Goal: Task Accomplishment & Management: Use online tool/utility

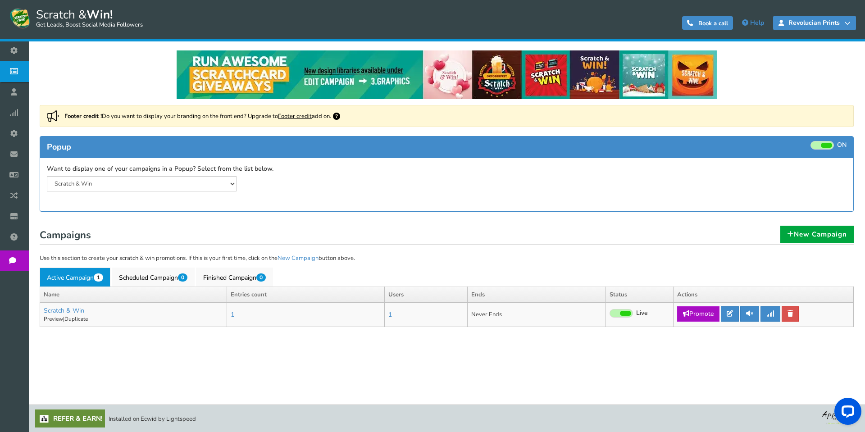
click at [850, 22] on icon at bounding box center [848, 23] width 6 height 6
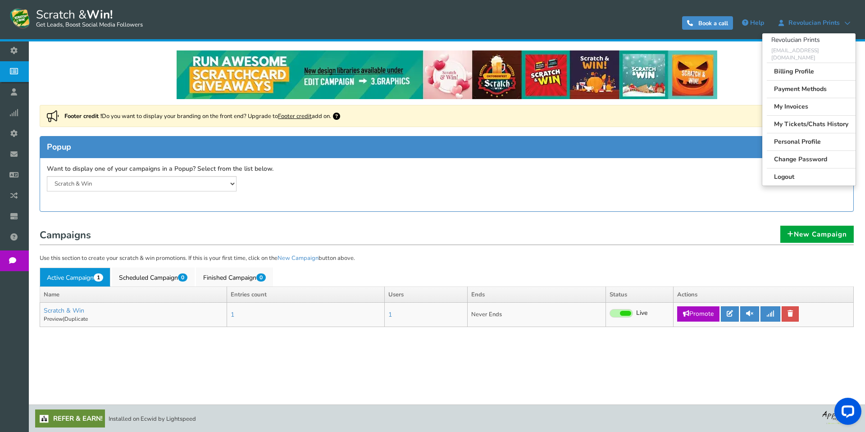
click at [517, 164] on div "Want to display one of your campaigns in a Popup? Select from the list below. S…" at bounding box center [447, 178] width 814 height 41
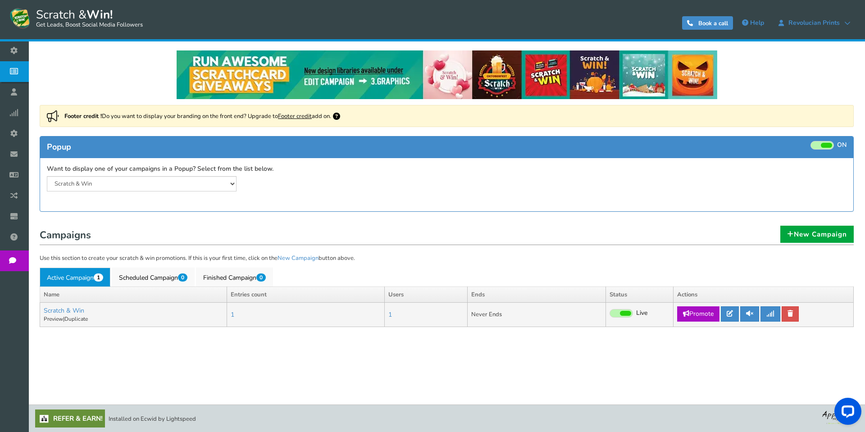
click at [691, 316] on link "Promote" at bounding box center [698, 313] width 42 height 15
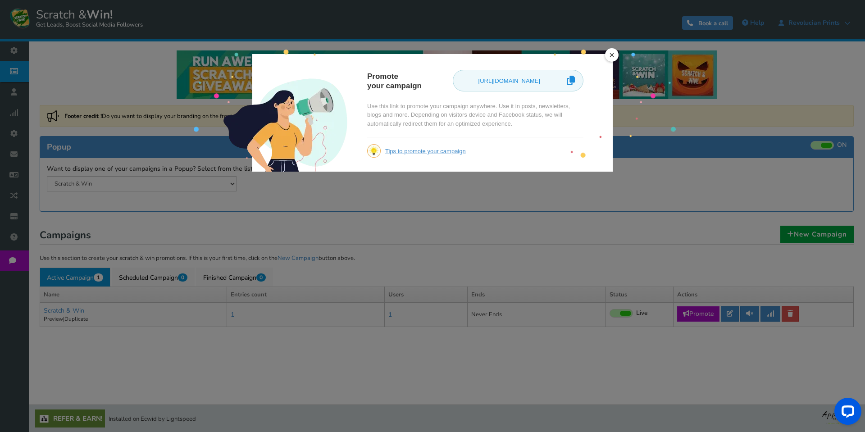
click at [626, 218] on div "× Promote your campaign [URL][DOMAIN_NAME] Use this link to promote your campai…" at bounding box center [432, 216] width 865 height 432
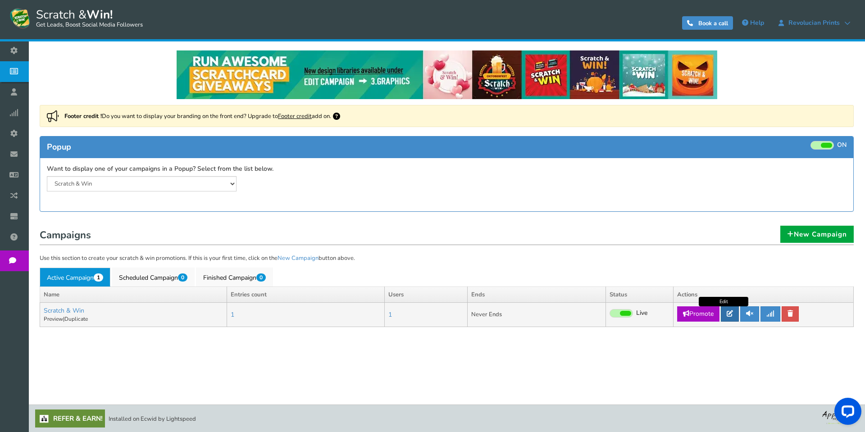
click at [731, 315] on icon at bounding box center [730, 314] width 6 height 6
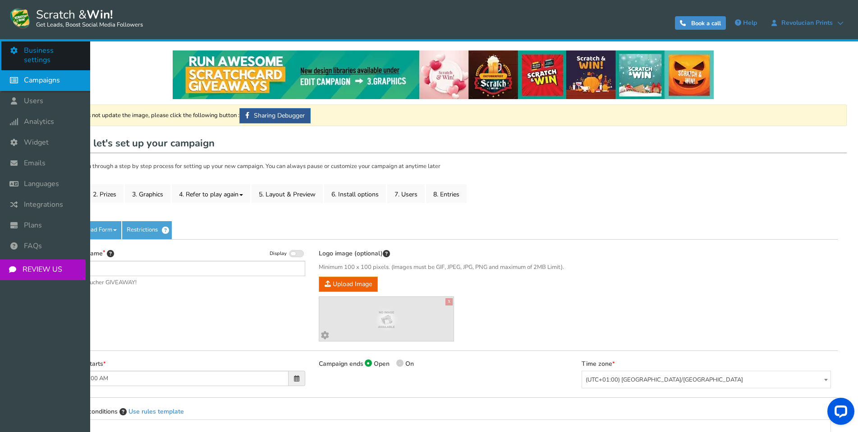
type input "Scratch & Win"
click at [16, 48] on icon at bounding box center [16, 51] width 17 height 20
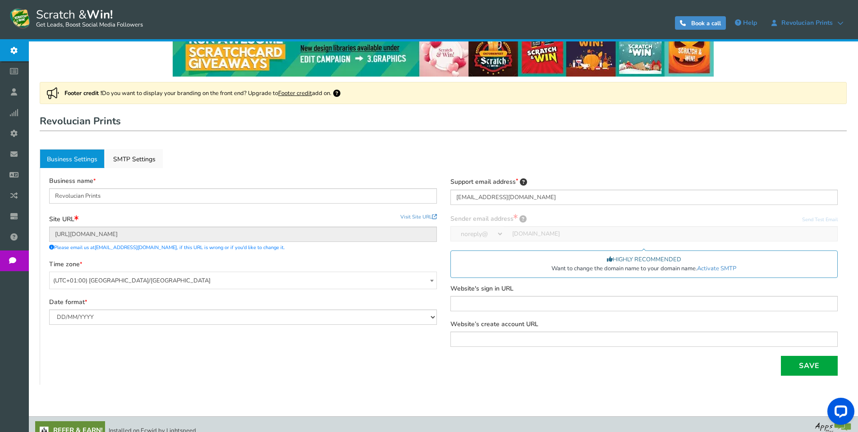
scroll to position [35, 0]
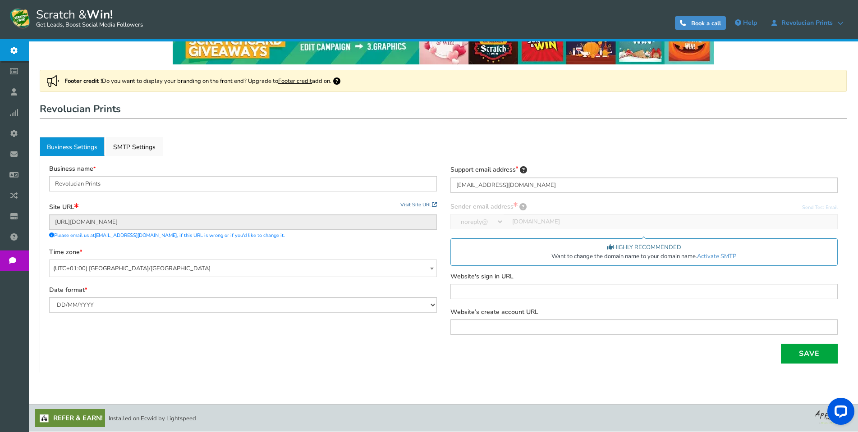
click at [424, 206] on link "Visit Site URL" at bounding box center [418, 204] width 37 height 7
